Goal: Task Accomplishment & Management: Use online tool/utility

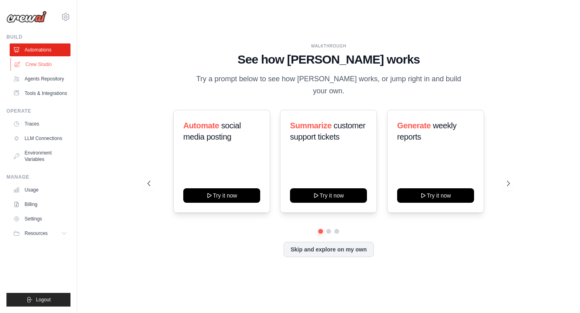
click at [46, 64] on link "Crew Studio" at bounding box center [40, 64] width 61 height 13
click at [53, 62] on link "Crew Studio" at bounding box center [40, 64] width 61 height 13
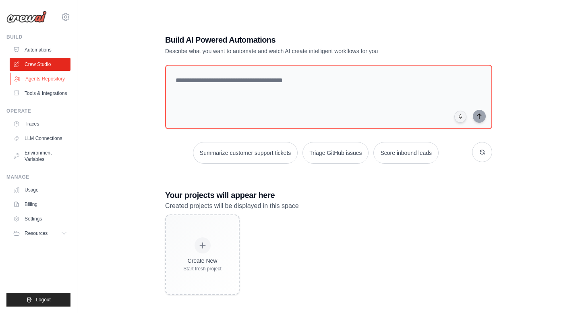
click at [62, 80] on link "Agents Repository" at bounding box center [40, 78] width 61 height 13
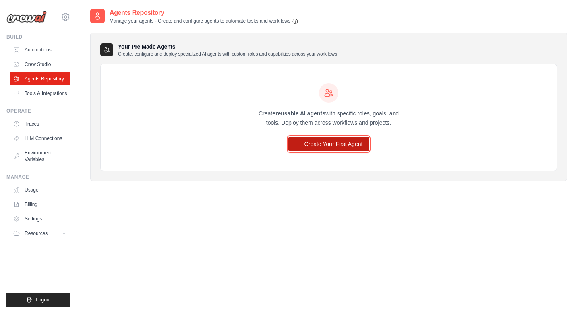
click at [308, 145] on link "Create Your First Agent" at bounding box center [328, 144] width 81 height 14
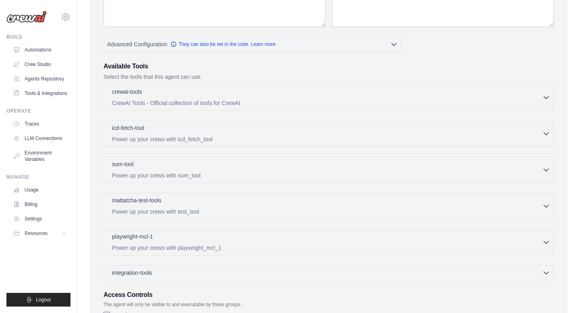
scroll to position [135, 0]
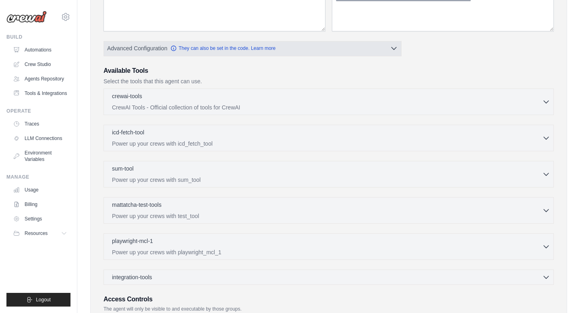
click at [394, 51] on icon "button" at bounding box center [394, 48] width 8 height 8
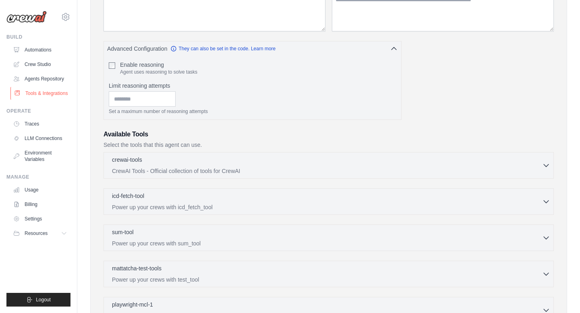
click at [42, 94] on link "Tools & Integrations" at bounding box center [40, 93] width 61 height 13
